Goal: Task Accomplishment & Management: Use online tool/utility

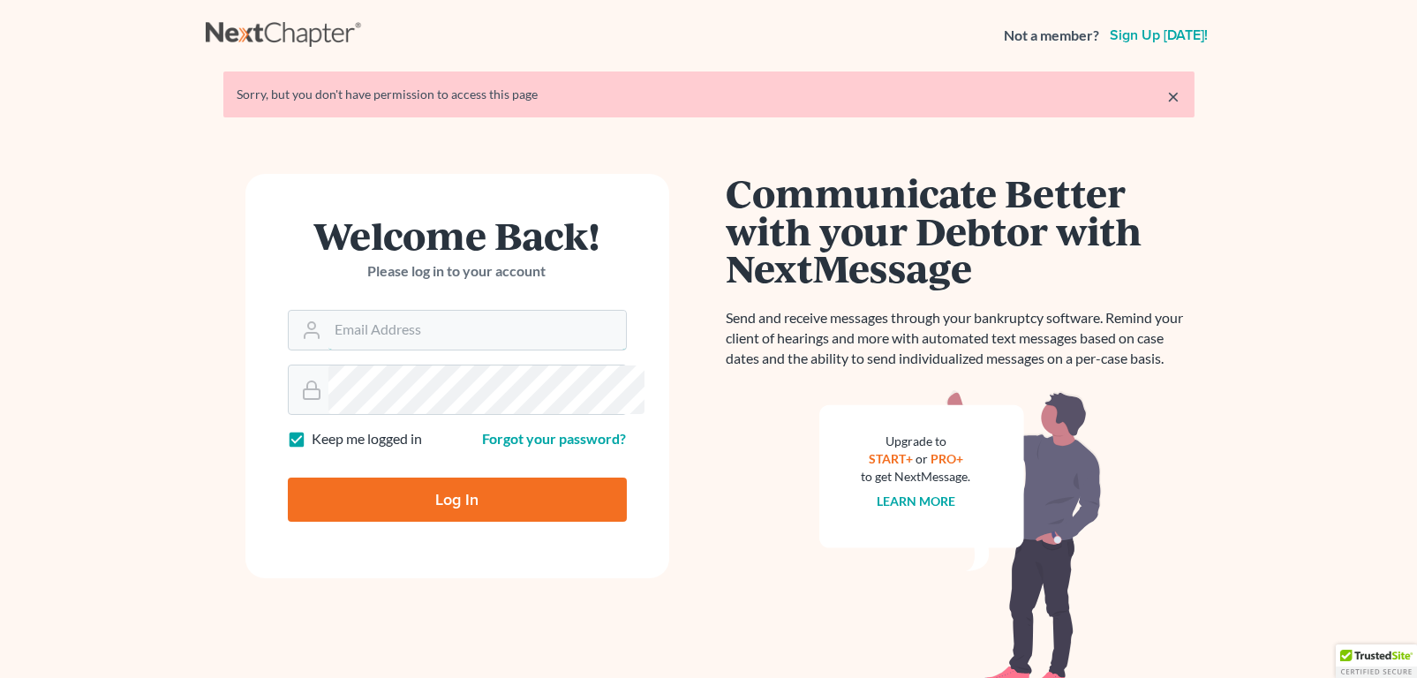
type input "[PERSON_NAME][EMAIL_ADDRESS][DOMAIN_NAME]"
click at [462, 522] on input "Log In" at bounding box center [457, 500] width 339 height 44
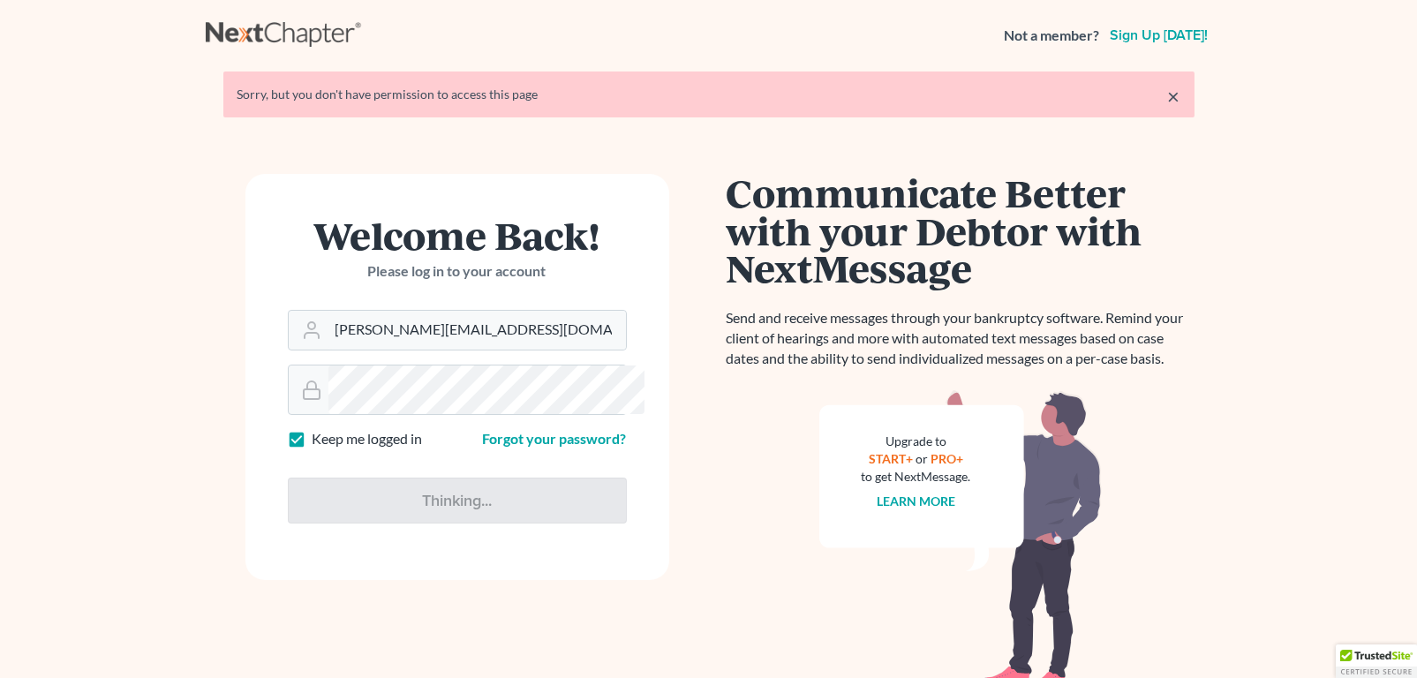
type input "Thinking..."
